Goal: Task Accomplishment & Management: Use online tool/utility

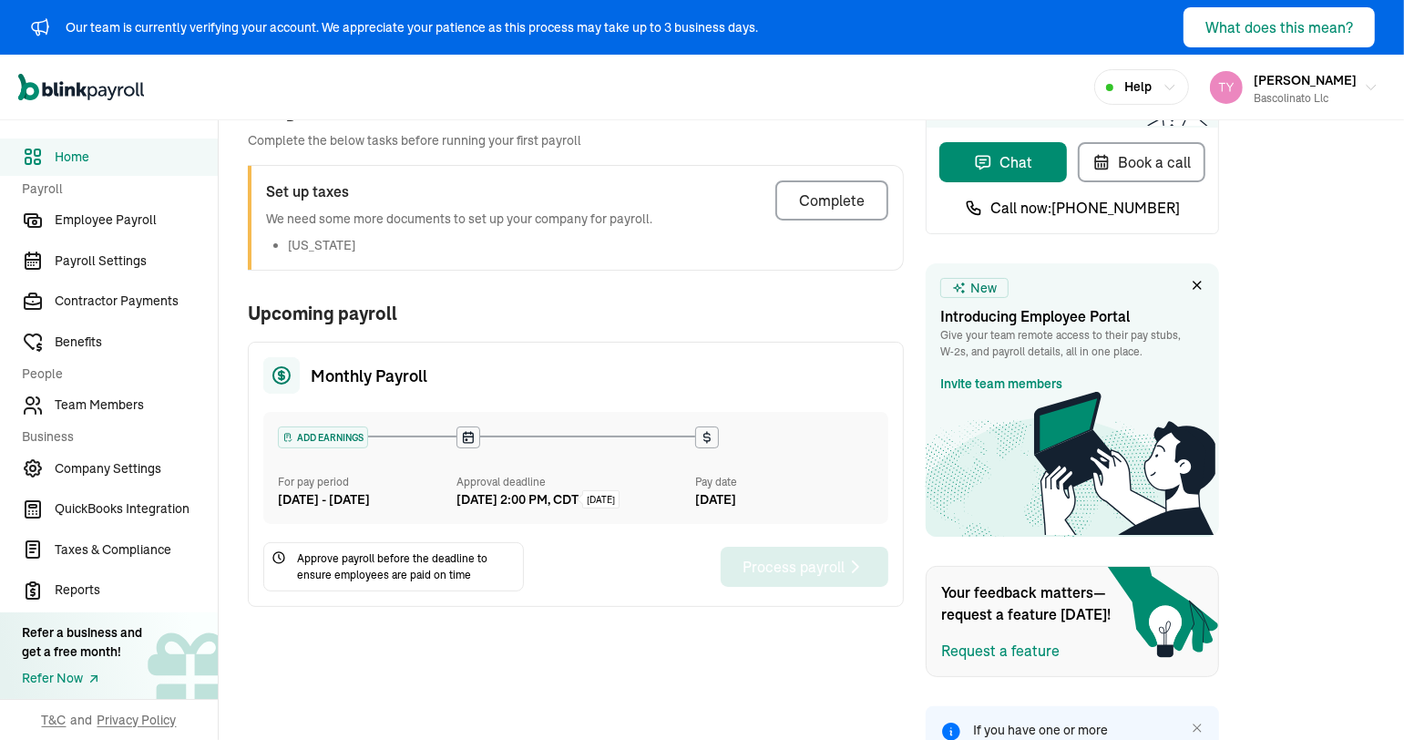
scroll to position [284, 0]
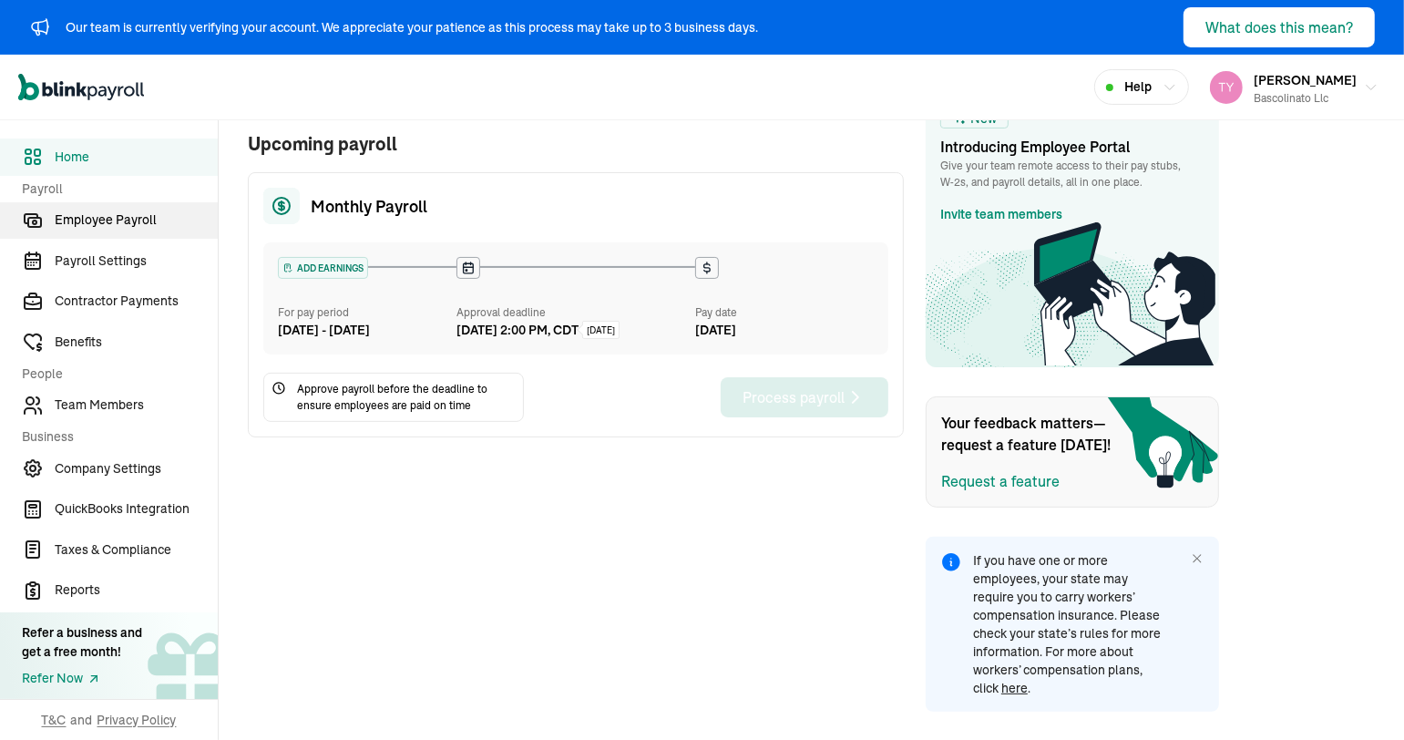
click at [139, 220] on span "Employee Payroll" at bounding box center [136, 219] width 163 height 19
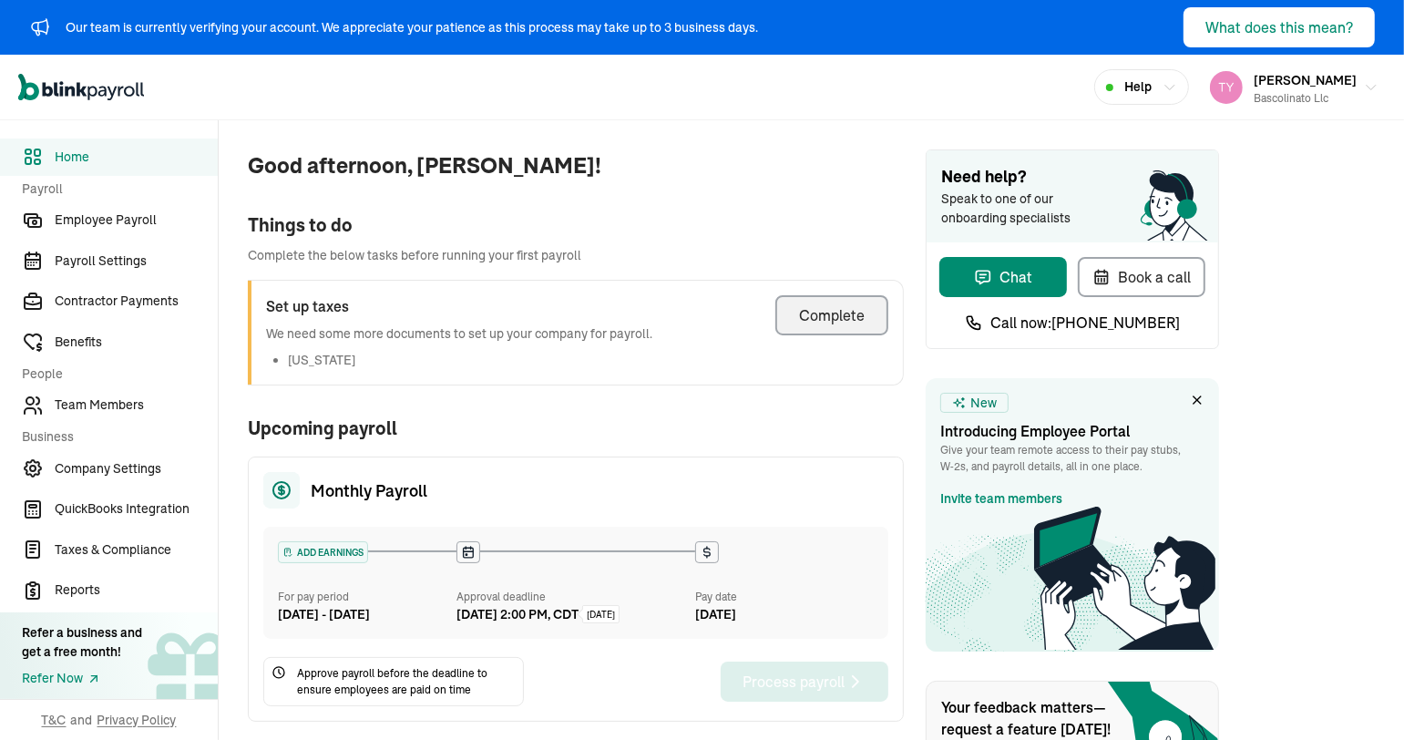
click at [842, 323] on div "Complete" at bounding box center [832, 315] width 66 height 22
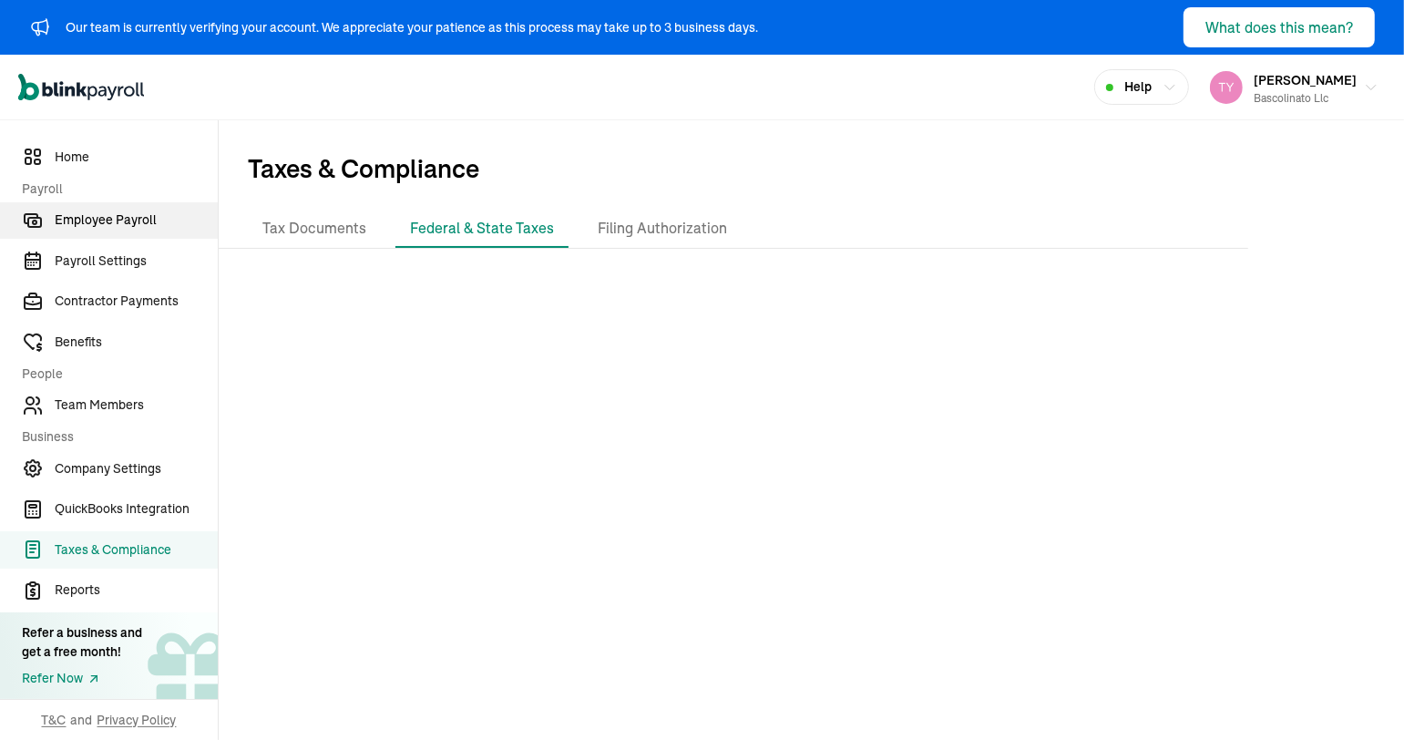
click at [109, 224] on span "Employee Payroll" at bounding box center [136, 219] width 163 height 19
